Goal: Task Accomplishment & Management: Manage account settings

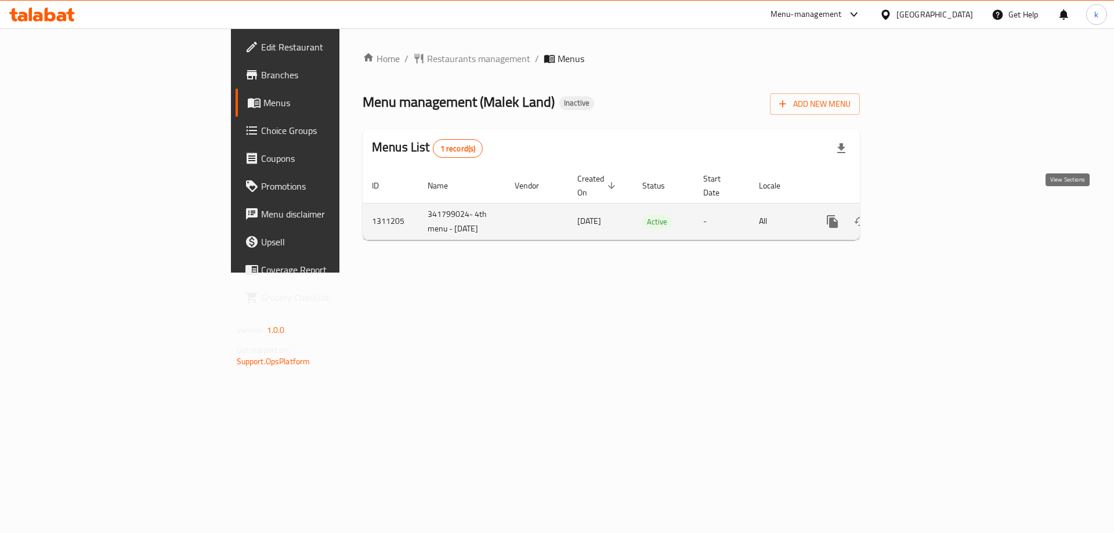
click at [921, 216] on icon "enhanced table" at bounding box center [916, 221] width 10 height 10
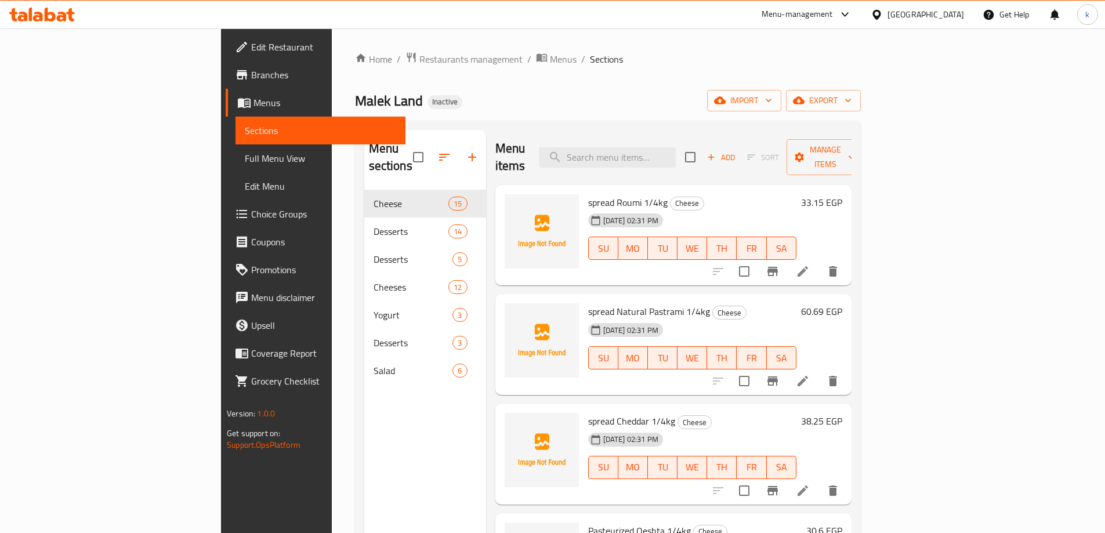
click at [752, 100] on div "[PERSON_NAME] Land Inactive import export" at bounding box center [608, 100] width 506 height 21
click at [772, 106] on span "import" at bounding box center [744, 100] width 56 height 15
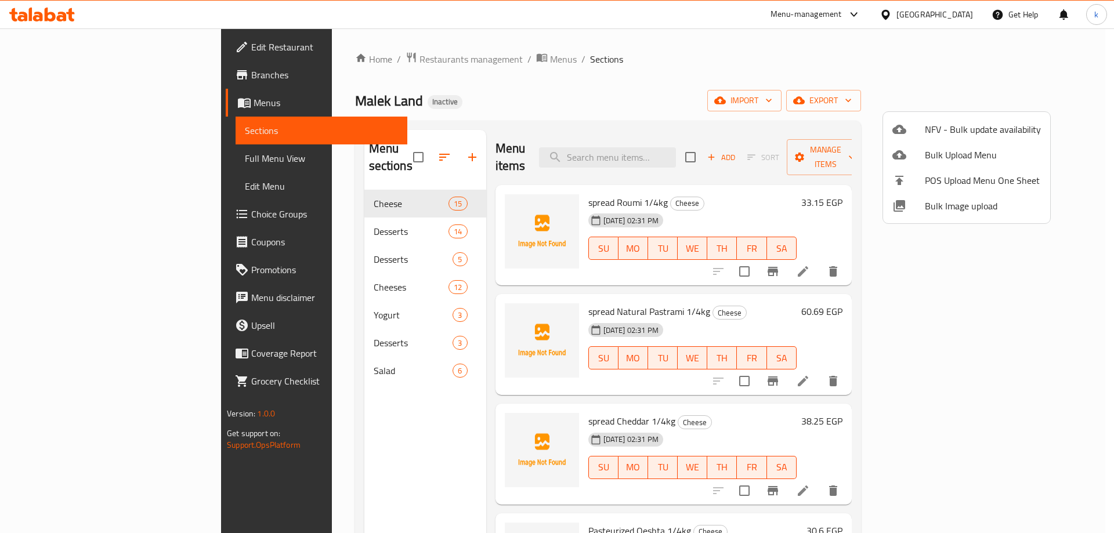
click at [401, 82] on div at bounding box center [557, 266] width 1114 height 533
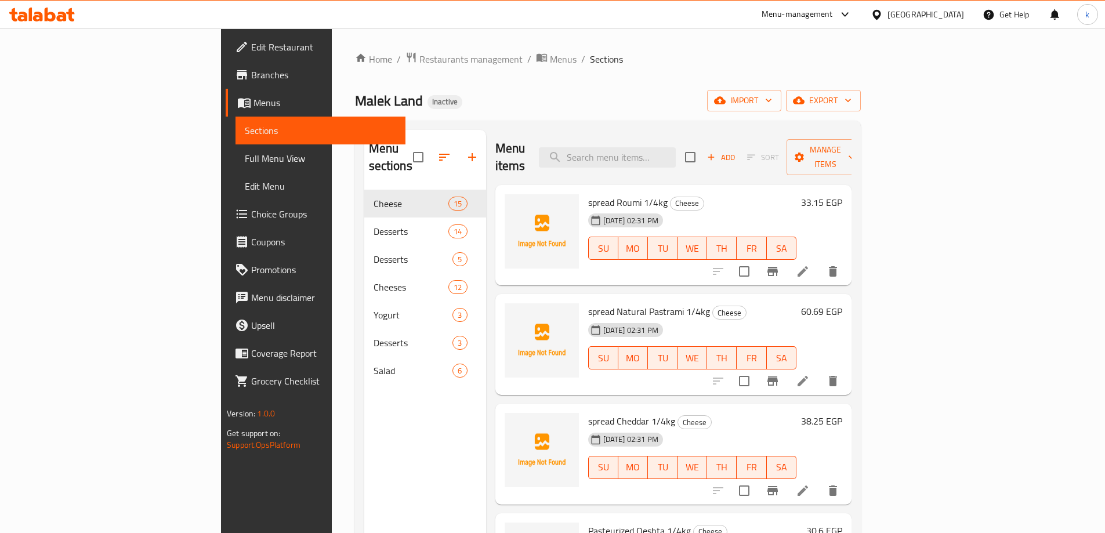
click at [254, 102] on span "Menus" at bounding box center [325, 103] width 143 height 14
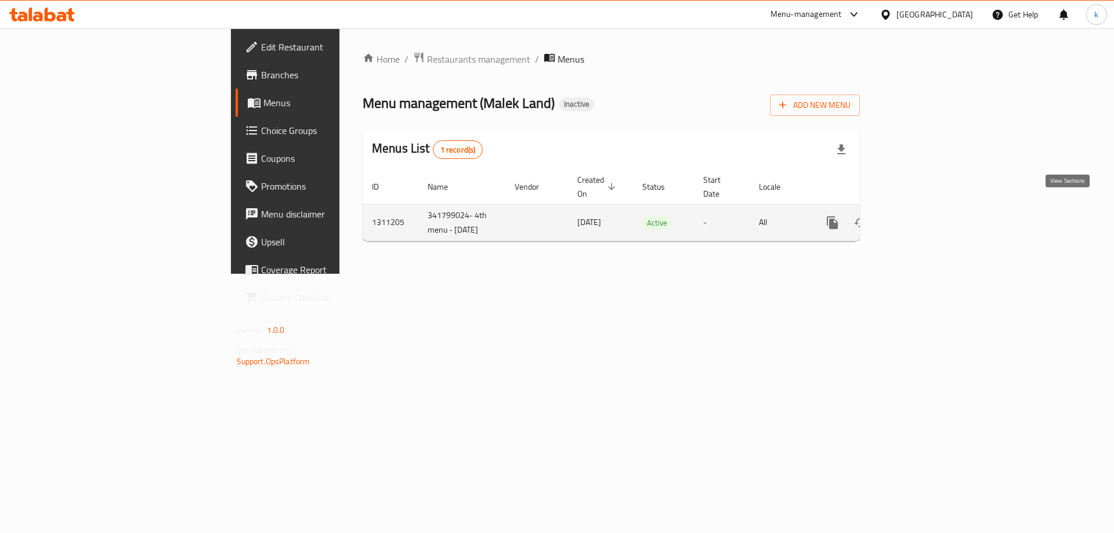
click at [923, 216] on icon "enhanced table" at bounding box center [916, 223] width 14 height 14
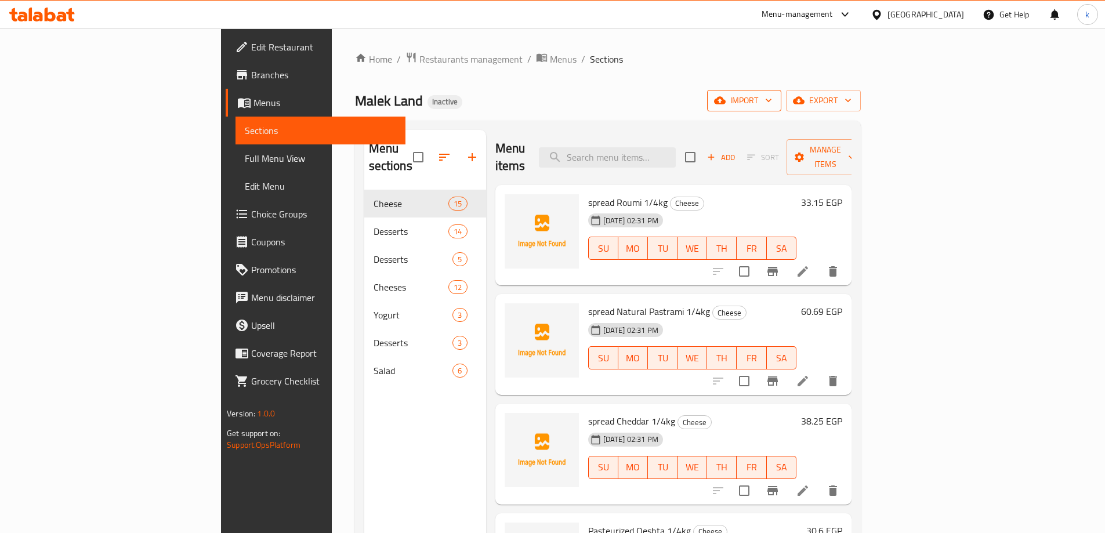
click at [781, 91] on button "import" at bounding box center [744, 100] width 74 height 21
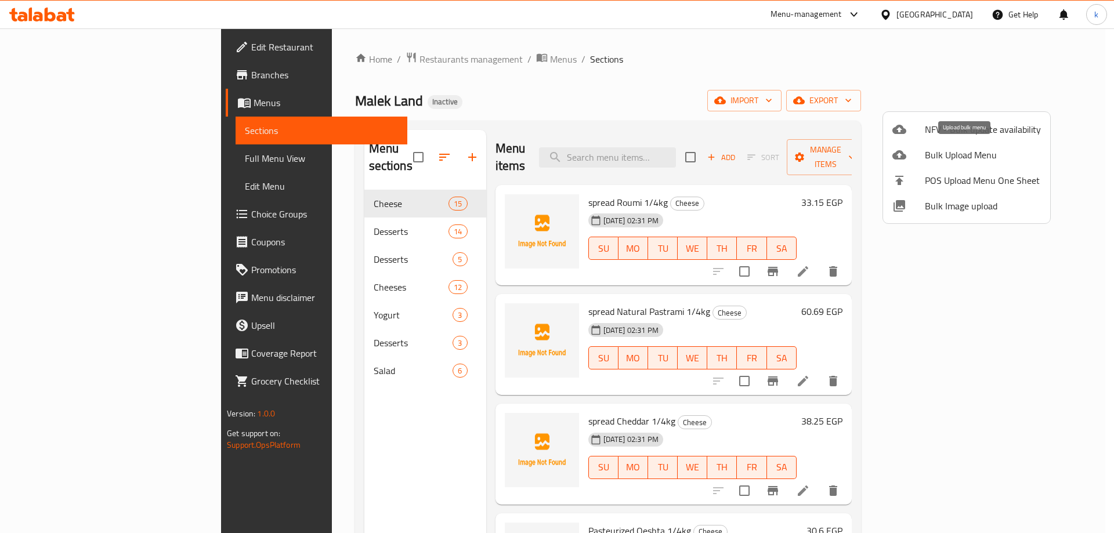
click at [920, 153] on div at bounding box center [908, 155] width 32 height 14
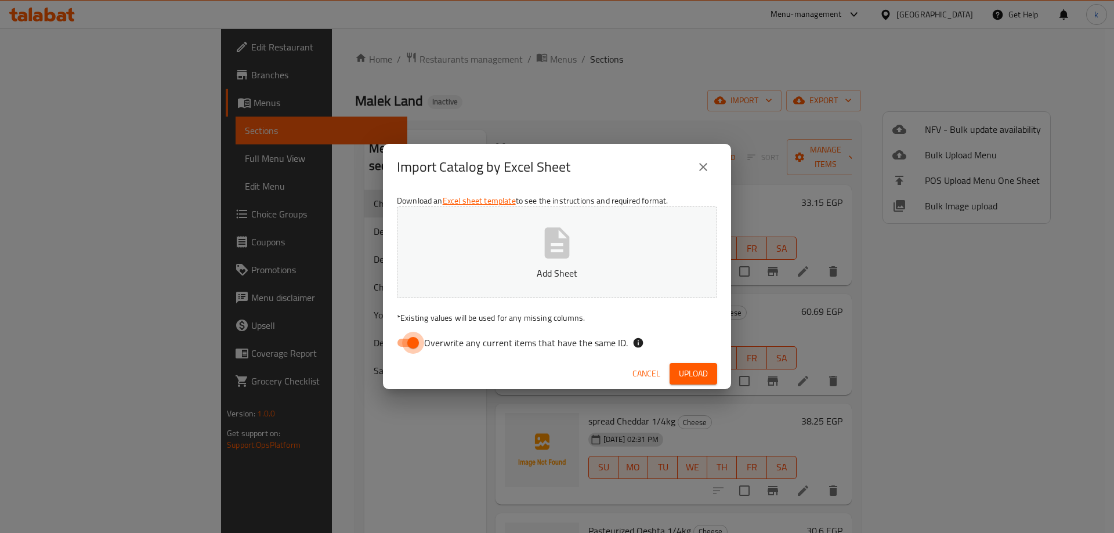
click at [404, 342] on input "Overwrite any current items that have the same ID." at bounding box center [413, 343] width 66 height 22
checkbox input "false"
click at [519, 259] on button "Add Sheet" at bounding box center [557, 253] width 320 height 92
click at [685, 364] on button "Upload" at bounding box center [694, 373] width 48 height 21
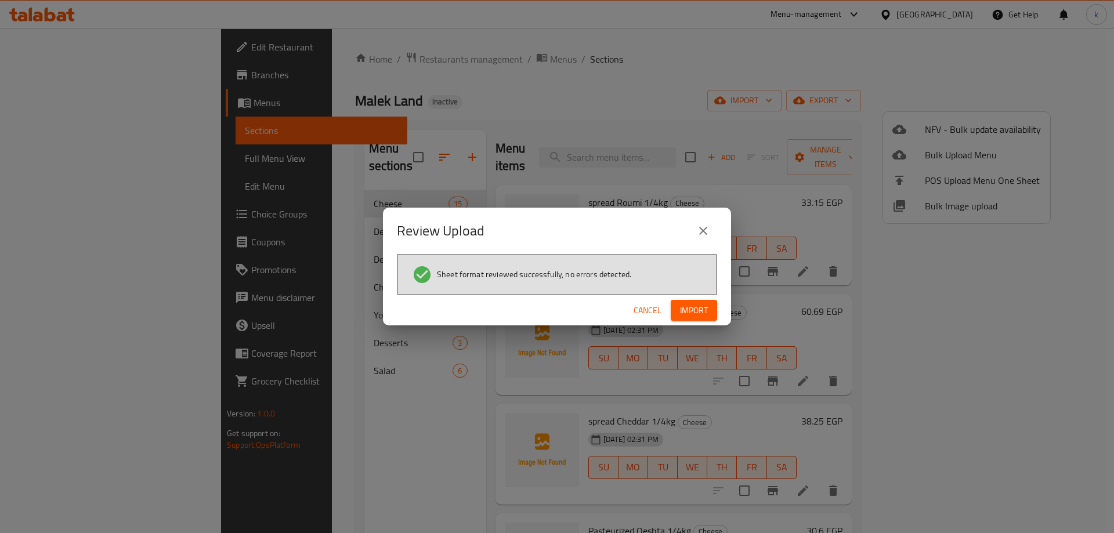
click at [697, 307] on span "Import" at bounding box center [694, 310] width 28 height 15
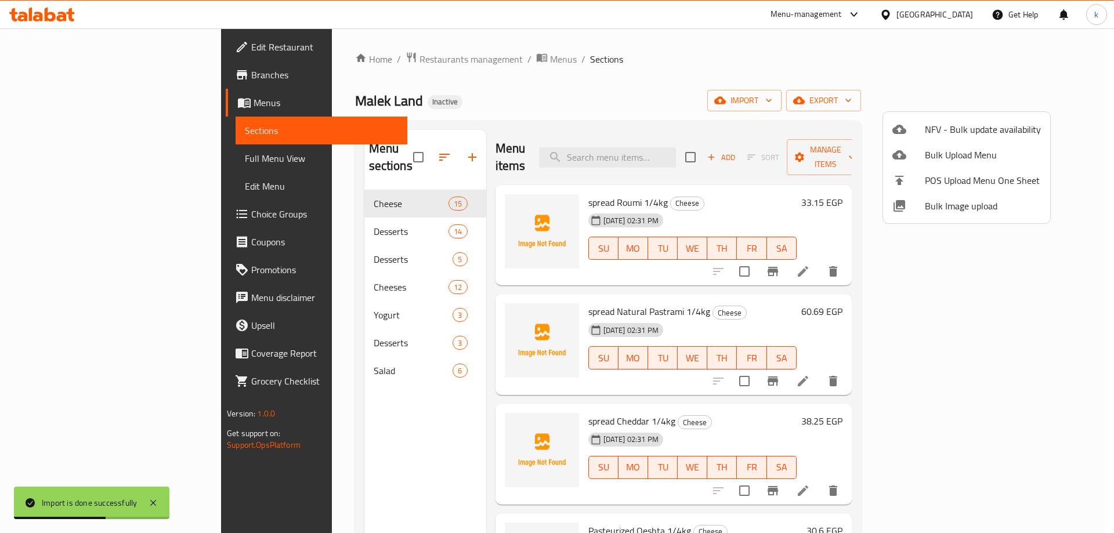
click at [75, 162] on div at bounding box center [557, 266] width 1114 height 533
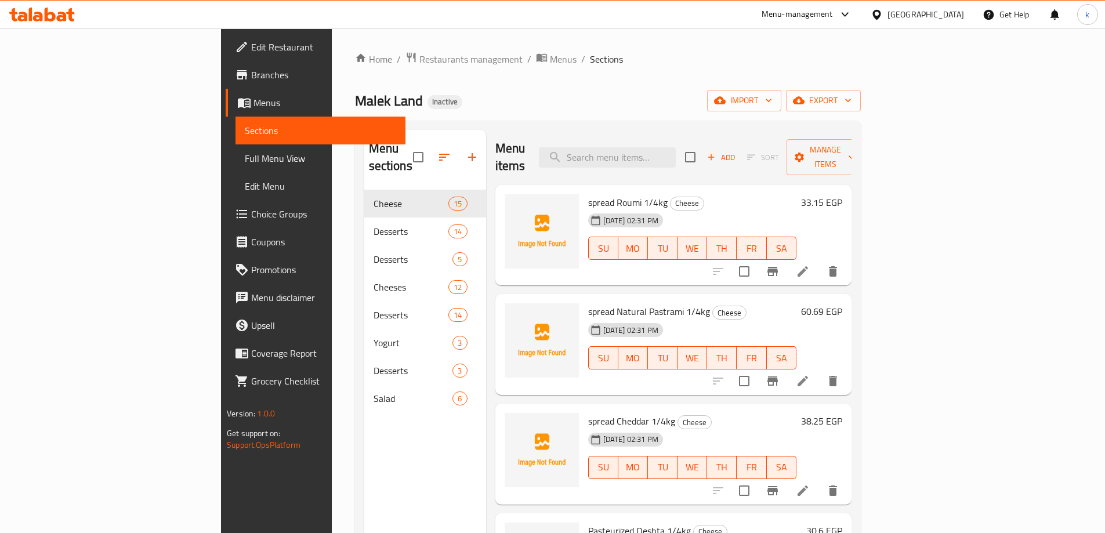
click at [245, 160] on span "Full Menu View" at bounding box center [320, 158] width 151 height 14
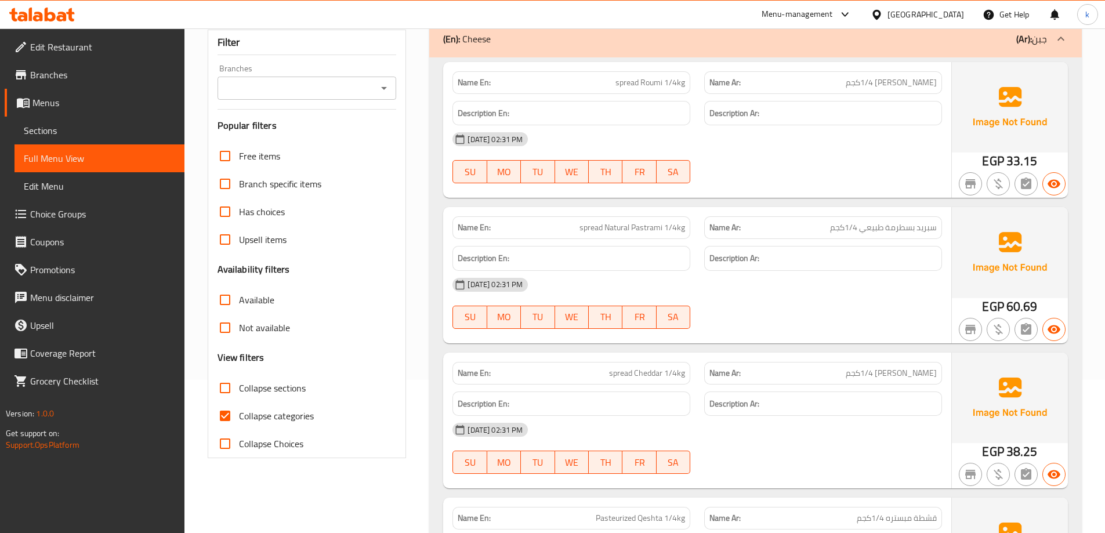
scroll to position [174, 0]
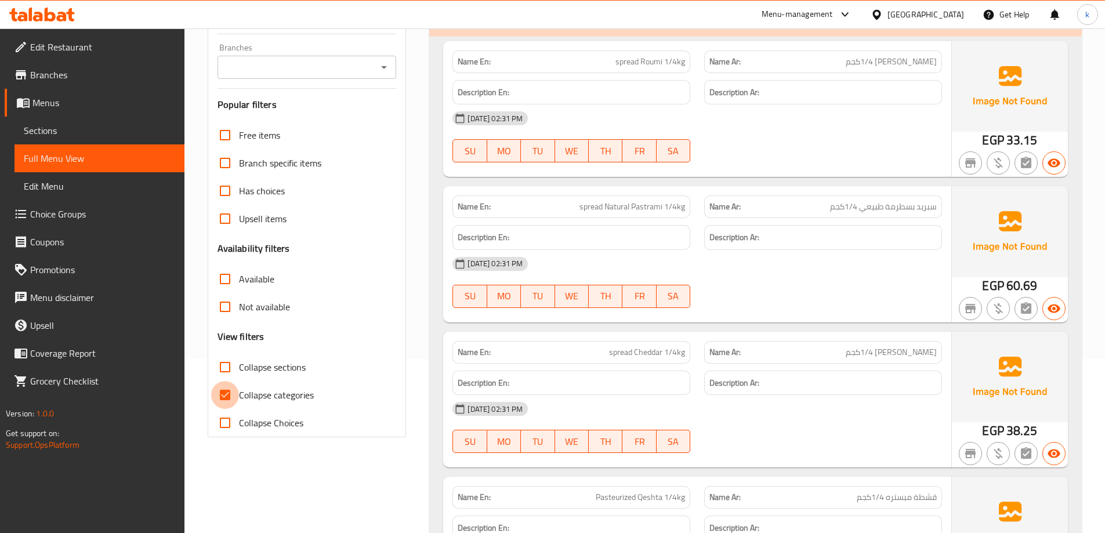
click at [238, 396] on input "Collapse categories" at bounding box center [225, 395] width 28 height 28
checkbox input "false"
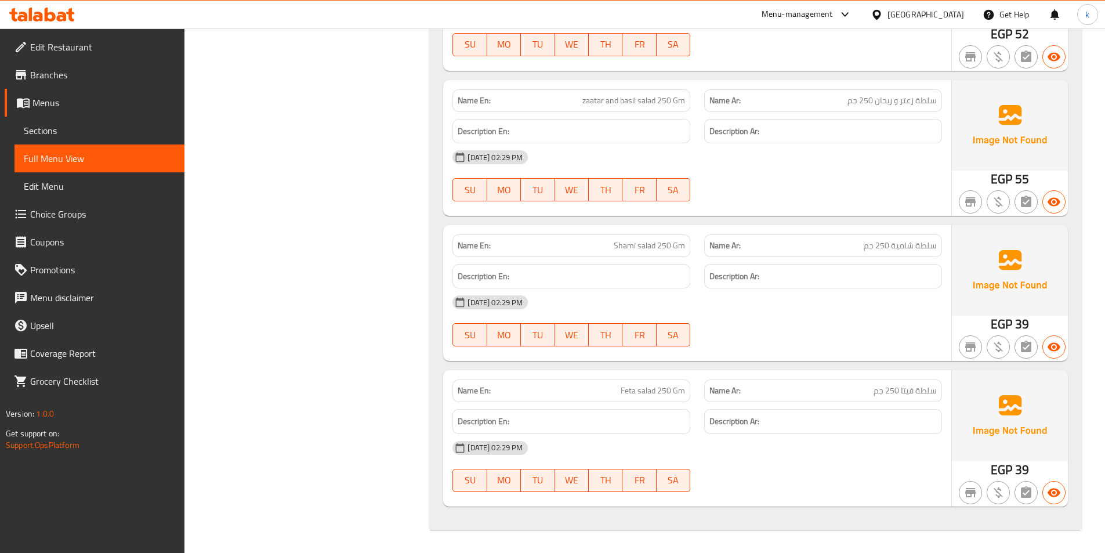
scroll to position [10322, 0]
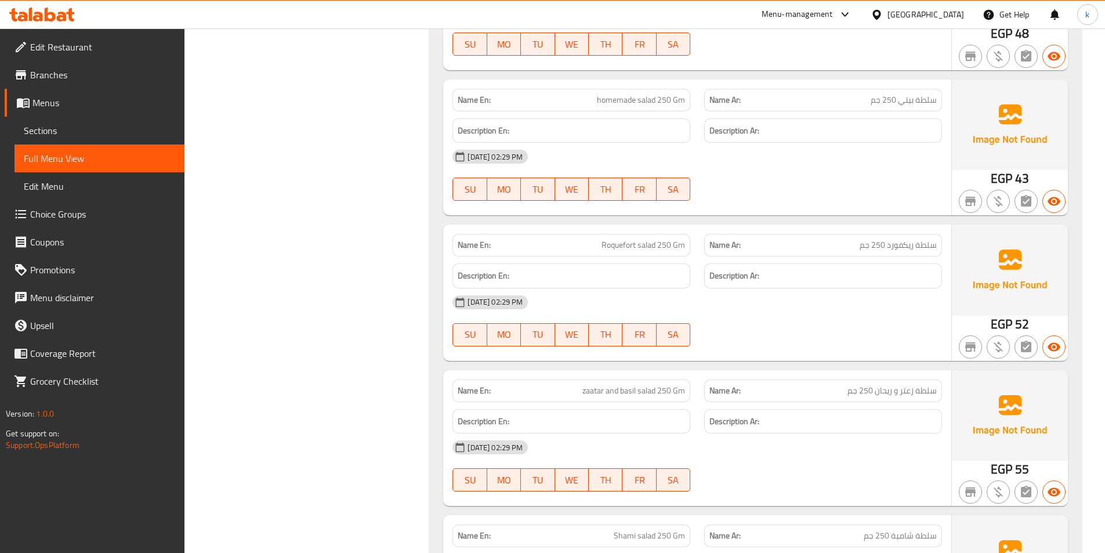
click at [86, 47] on span "Edit Restaurant" at bounding box center [102, 47] width 145 height 14
